Goal: Task Accomplishment & Management: Manage account settings

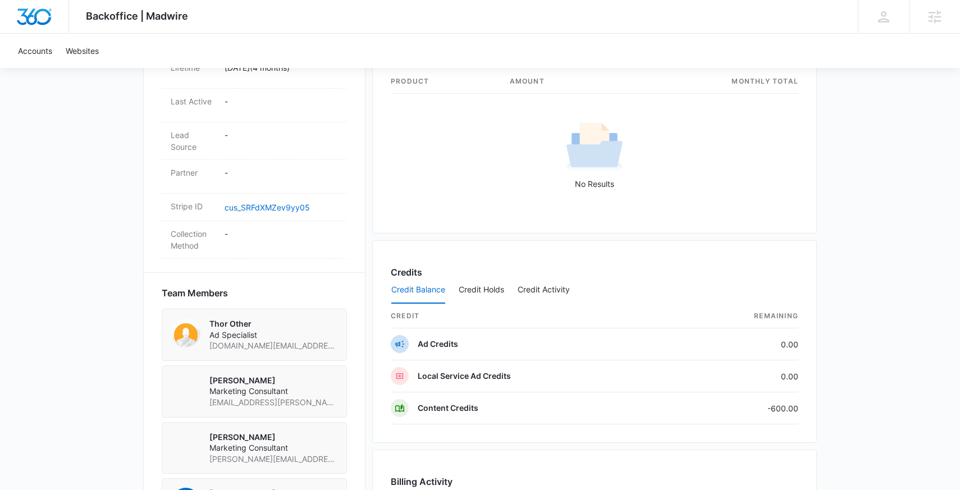
scroll to position [580, 0]
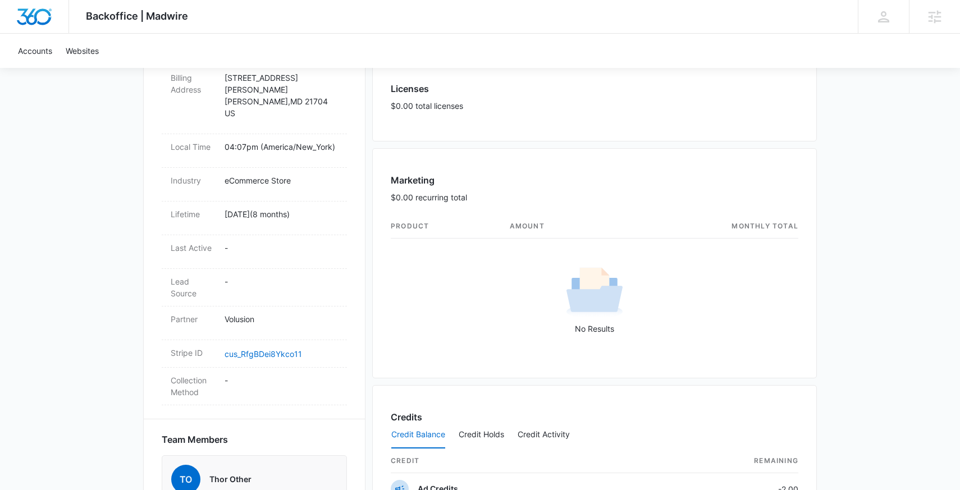
scroll to position [448, 0]
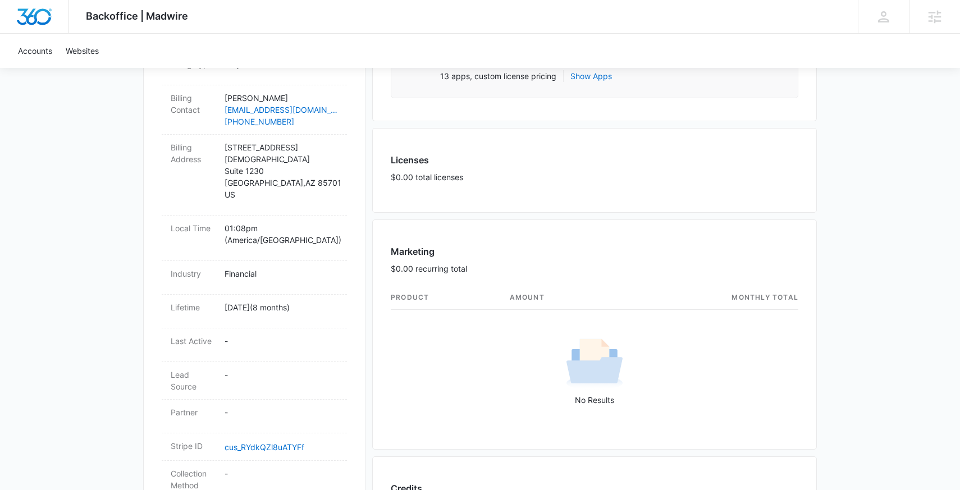
scroll to position [387, 0]
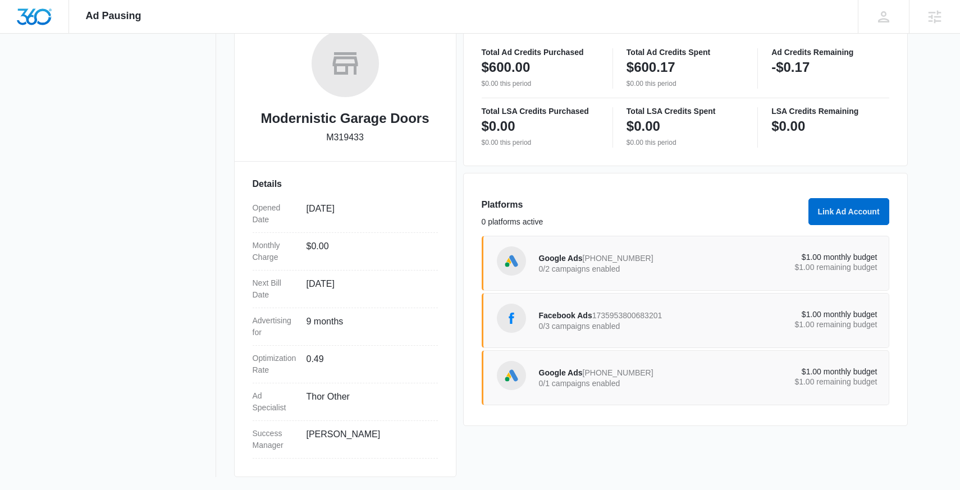
scroll to position [186, 0]
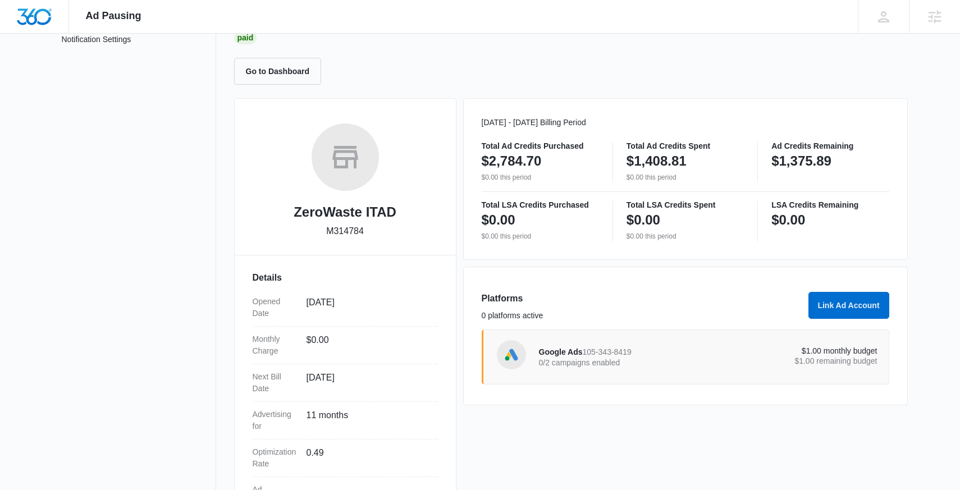
scroll to position [7, 0]
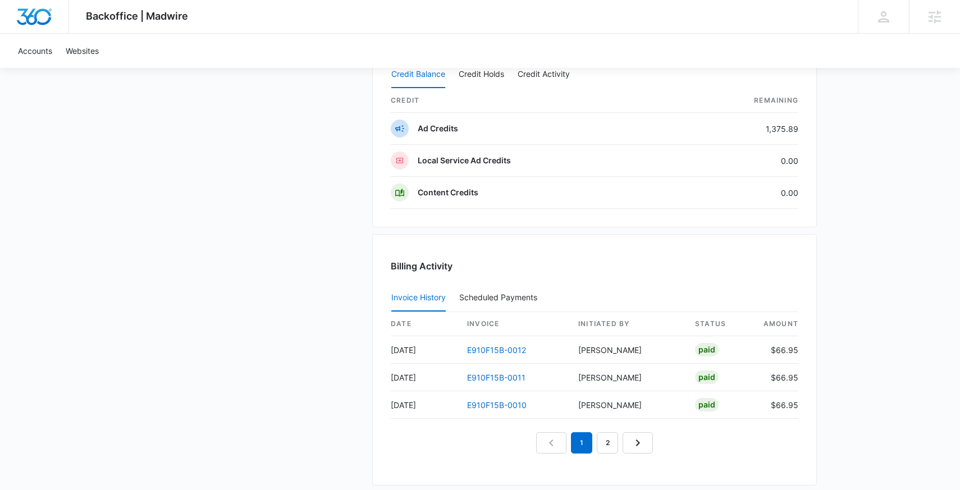
scroll to position [924, 0]
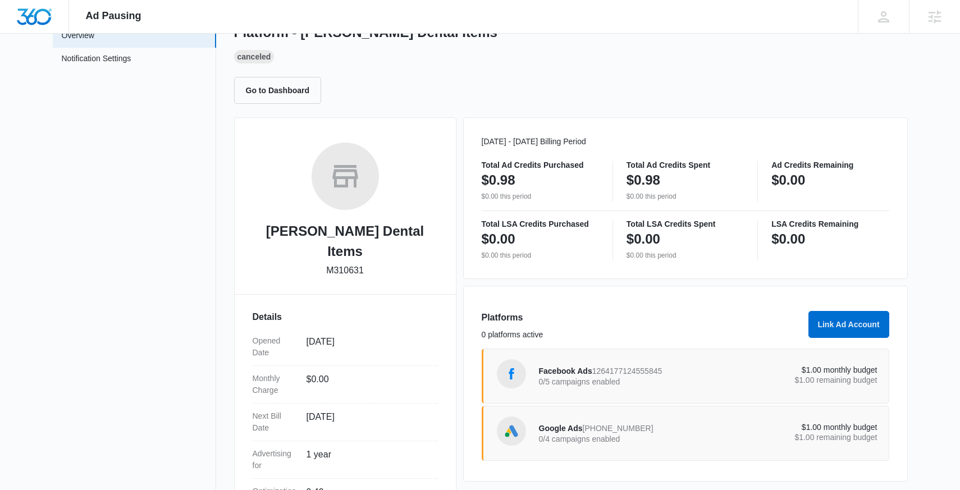
scroll to position [186, 0]
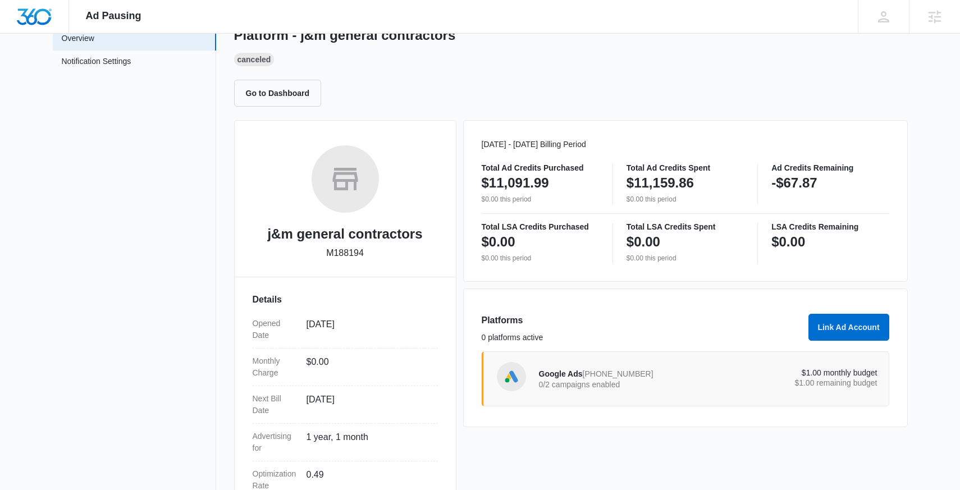
scroll to position [70, 0]
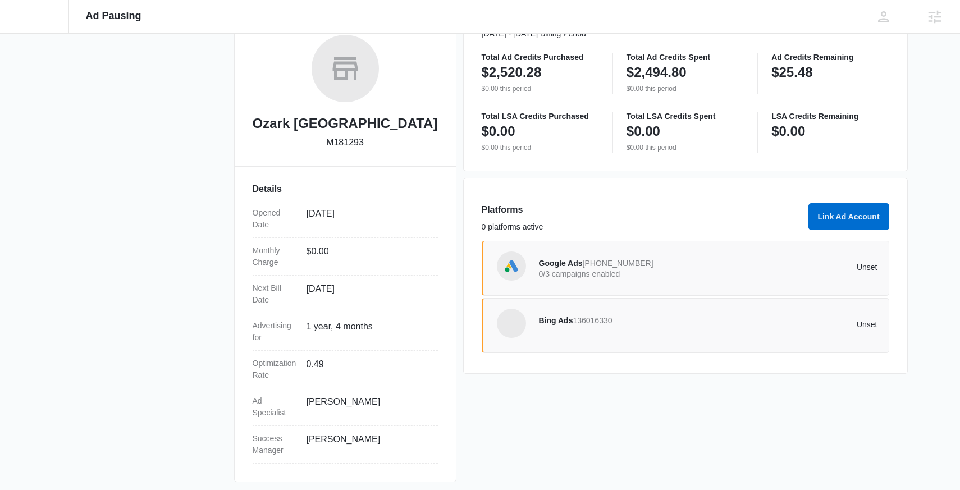
scroll to position [181, 0]
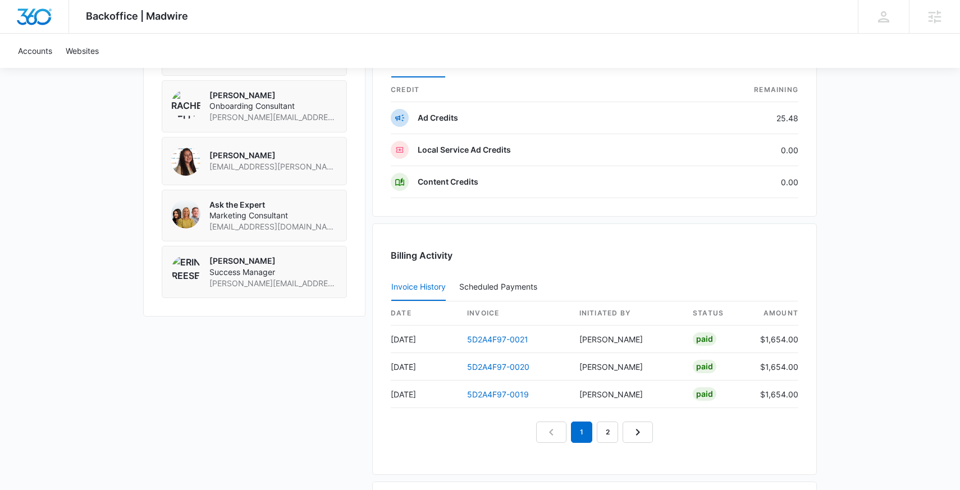
scroll to position [903, 0]
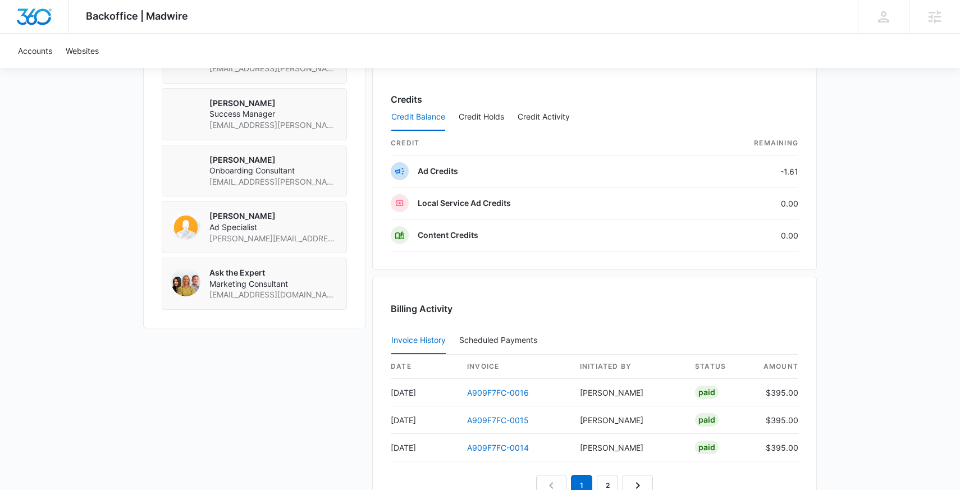
scroll to position [882, 0]
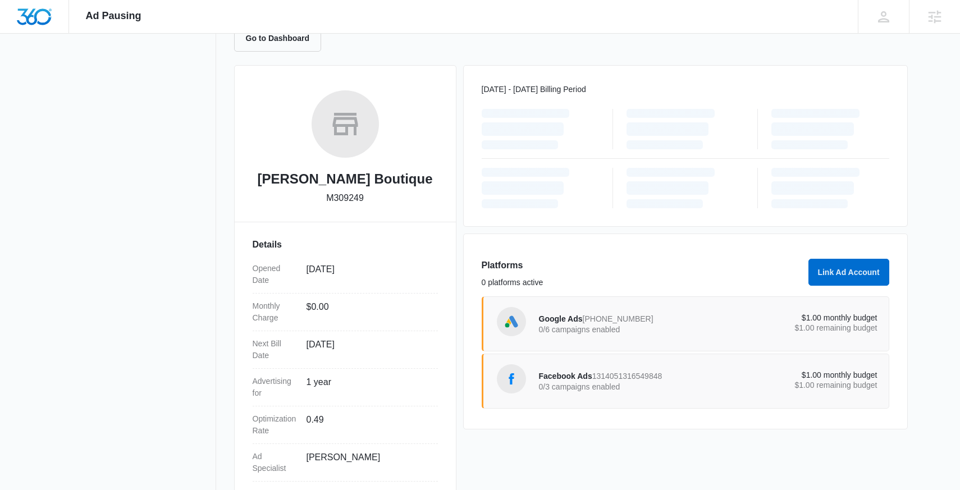
scroll to position [186, 0]
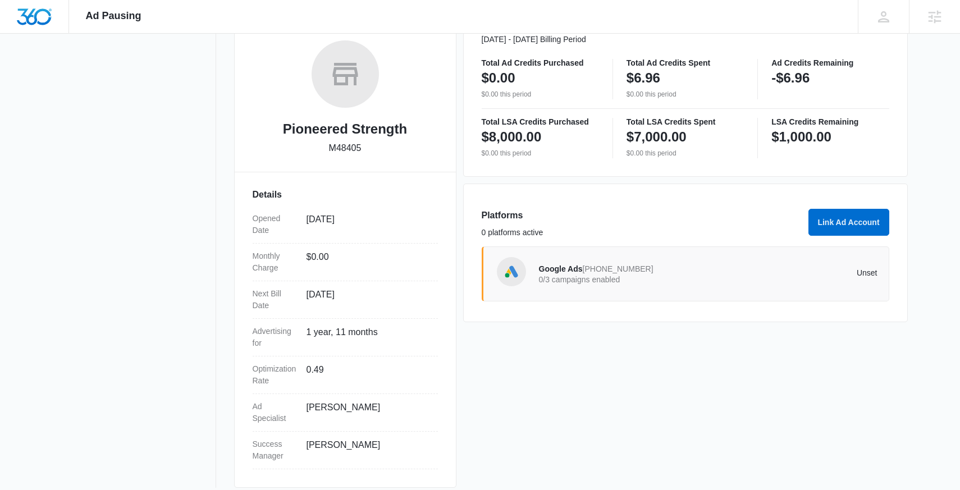
scroll to position [175, 0]
click at [666, 263] on div "Google Ads [PHONE_NUMBER] 0/3 campaigns enabled" at bounding box center [623, 273] width 169 height 24
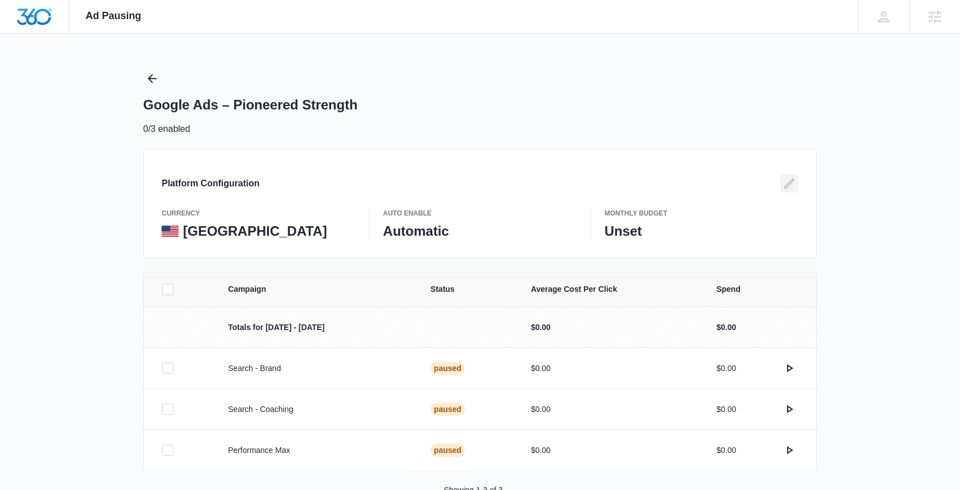
click at [792, 186] on icon "Edit" at bounding box center [788, 183] width 13 height 13
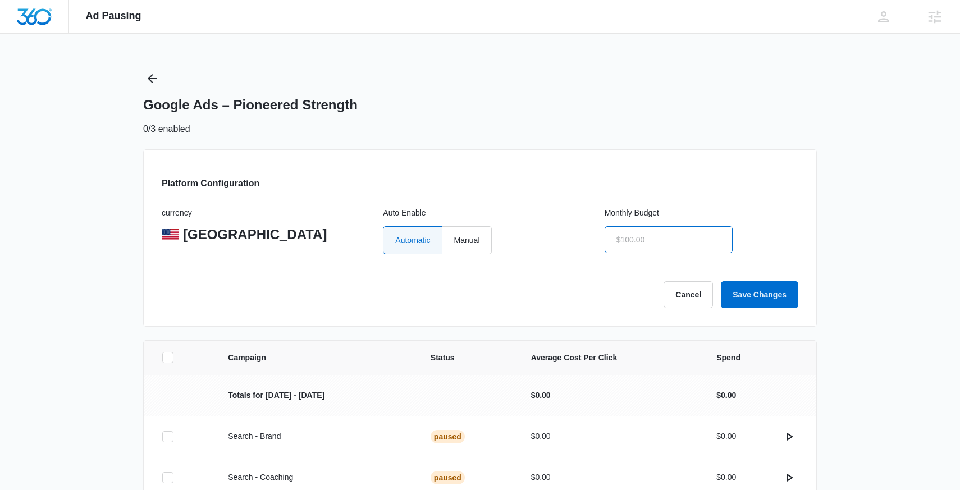
click at [634, 240] on input "text" at bounding box center [668, 239] width 128 height 27
type input "$1.00"
click at [492, 239] on label "Manual" at bounding box center [466, 240] width 49 height 28
click at [454, 240] on input "Manual" at bounding box center [453, 240] width 1 height 1
radio input "true"
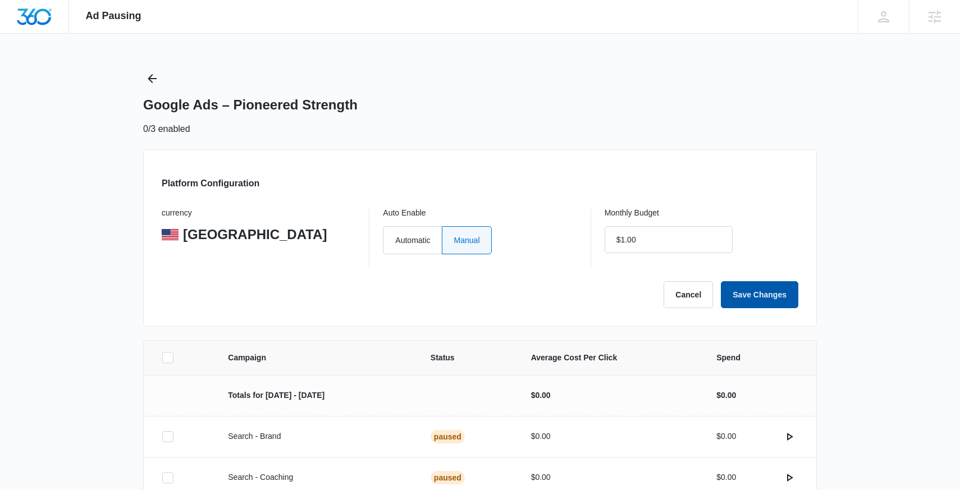
click at [788, 291] on button "Save Changes" at bounding box center [759, 294] width 77 height 27
